Goal: Task Accomplishment & Management: Manage account settings

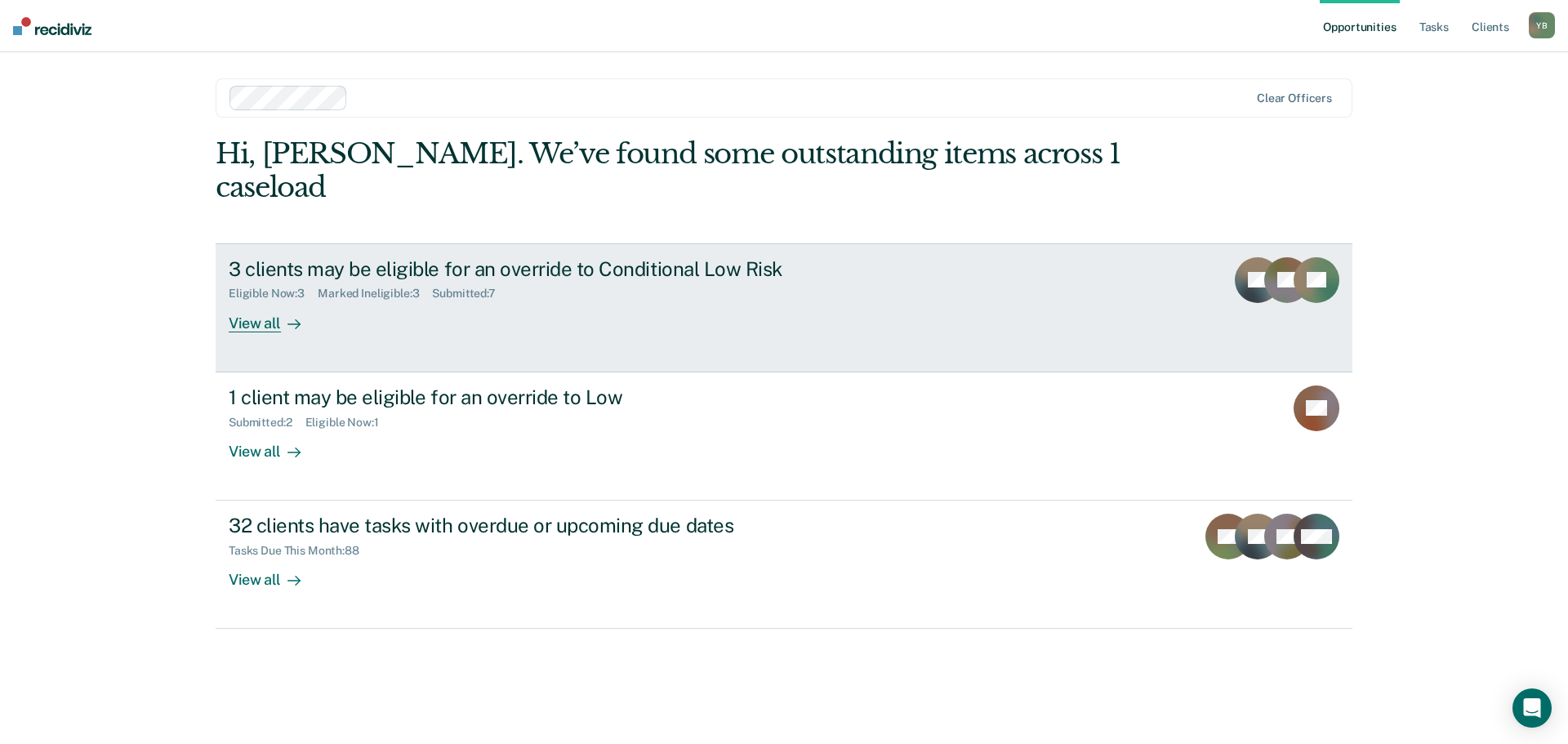
click at [718, 305] on link "3 clients may be eligible for an override to Conditional Low Risk Eligible Now …" at bounding box center [784, 308] width 1137 height 129
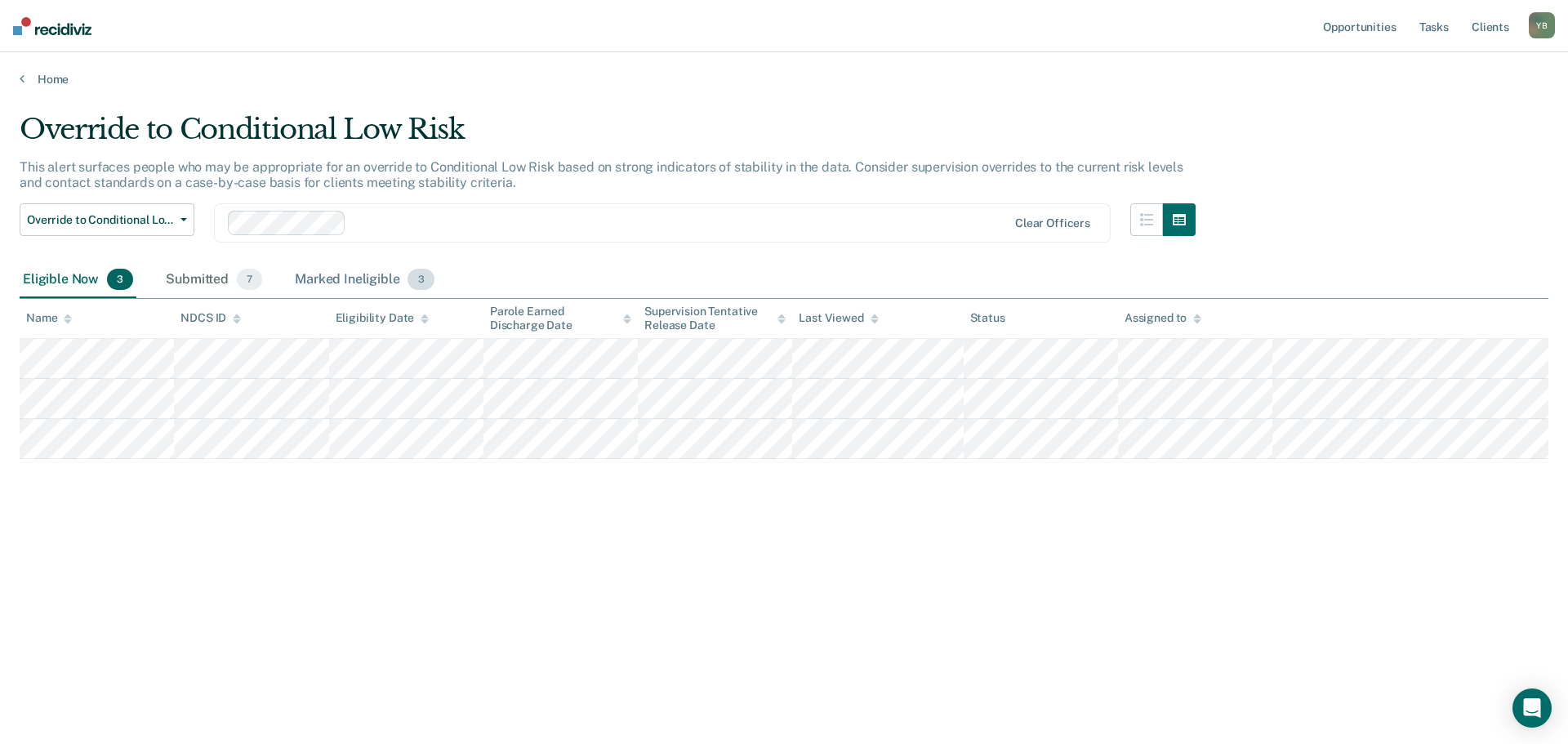
click at [321, 282] on div "Marked Ineligible 3" at bounding box center [364, 280] width 146 height 36
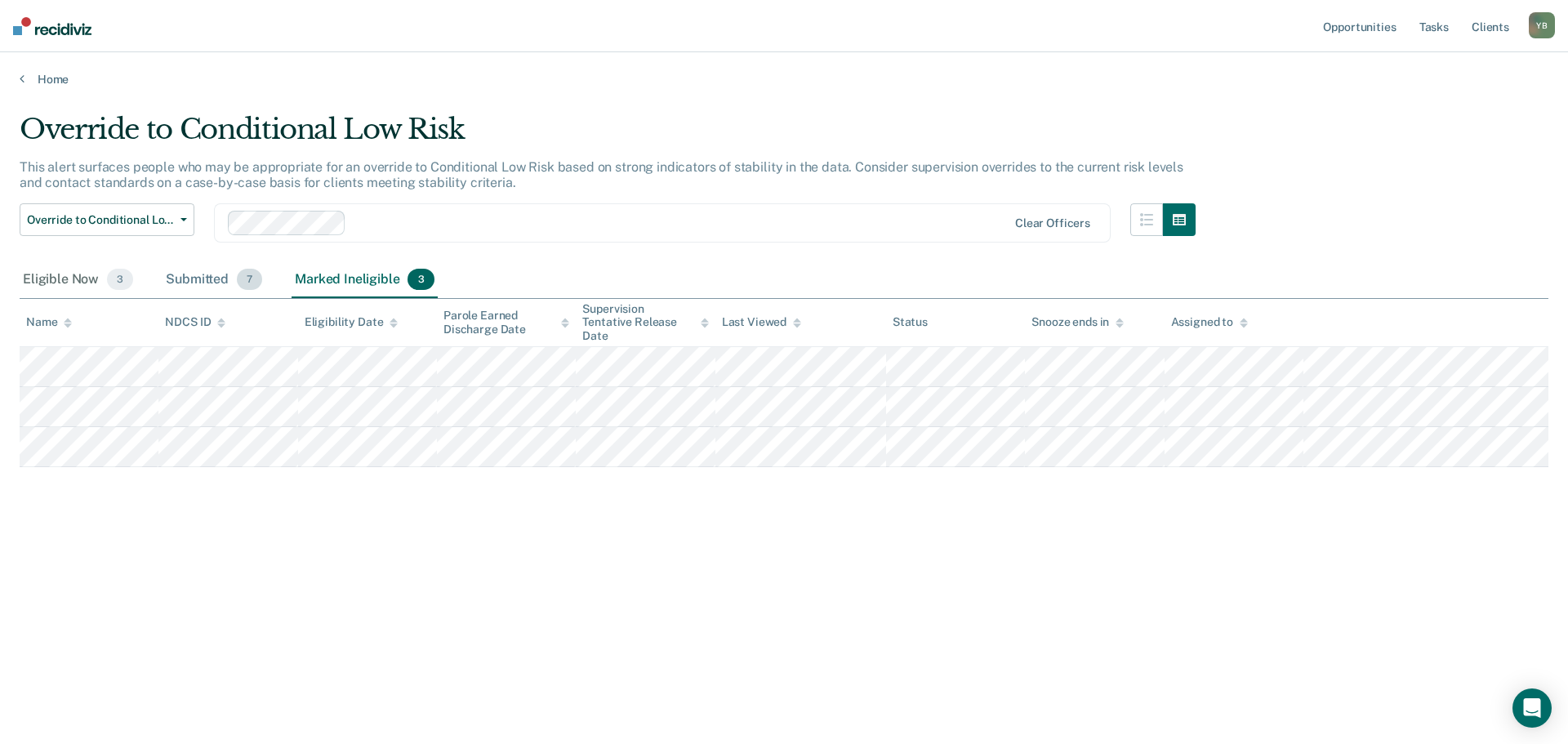
click at [188, 282] on div "Submitted 7" at bounding box center [215, 280] width 103 height 36
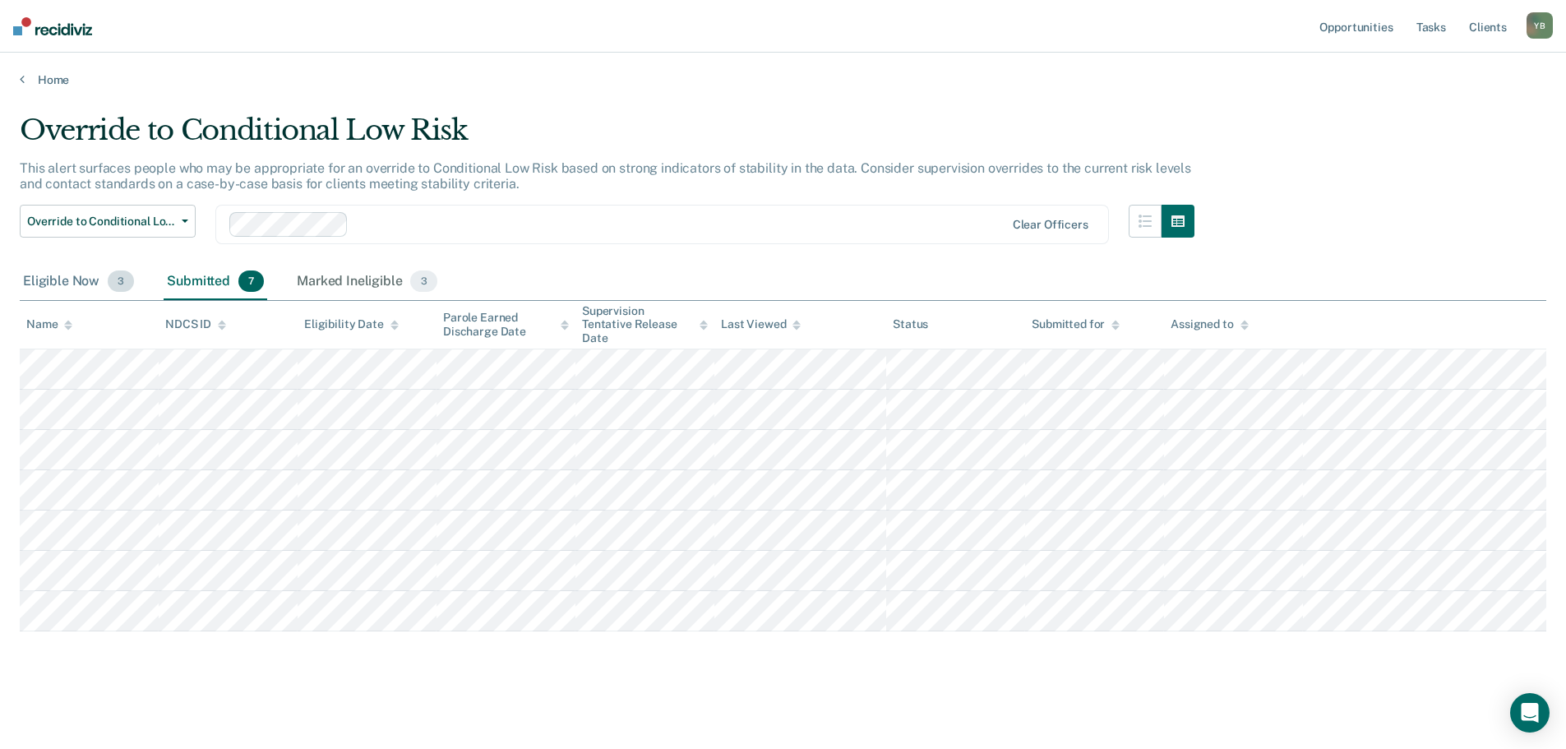
click at [102, 284] on div "Eligible Now 3" at bounding box center [79, 282] width 118 height 36
